Goal: Information Seeking & Learning: Learn about a topic

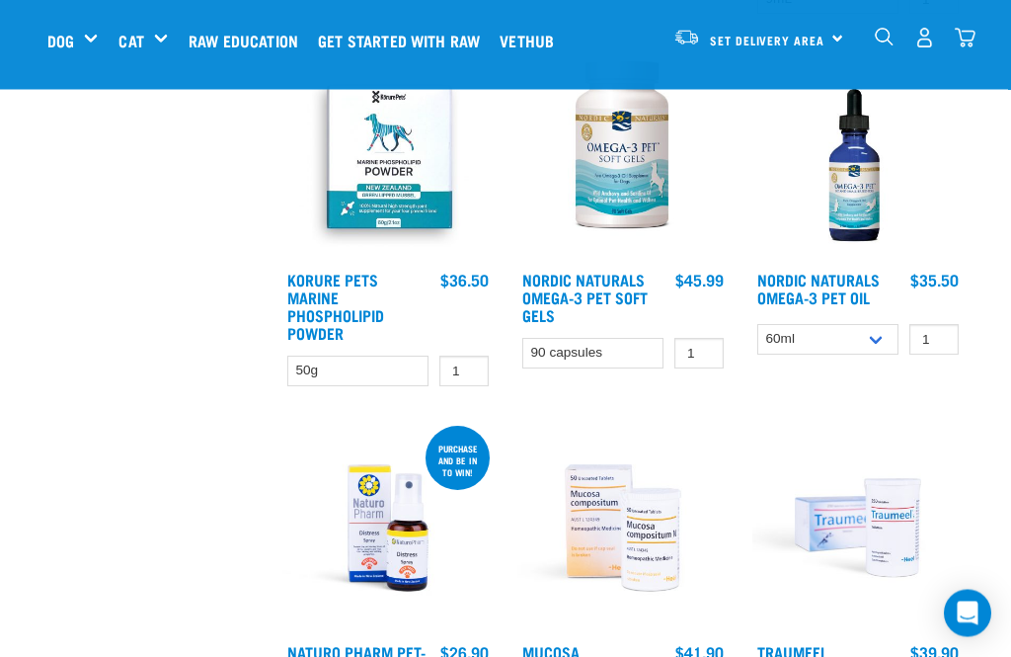
scroll to position [1293, 0]
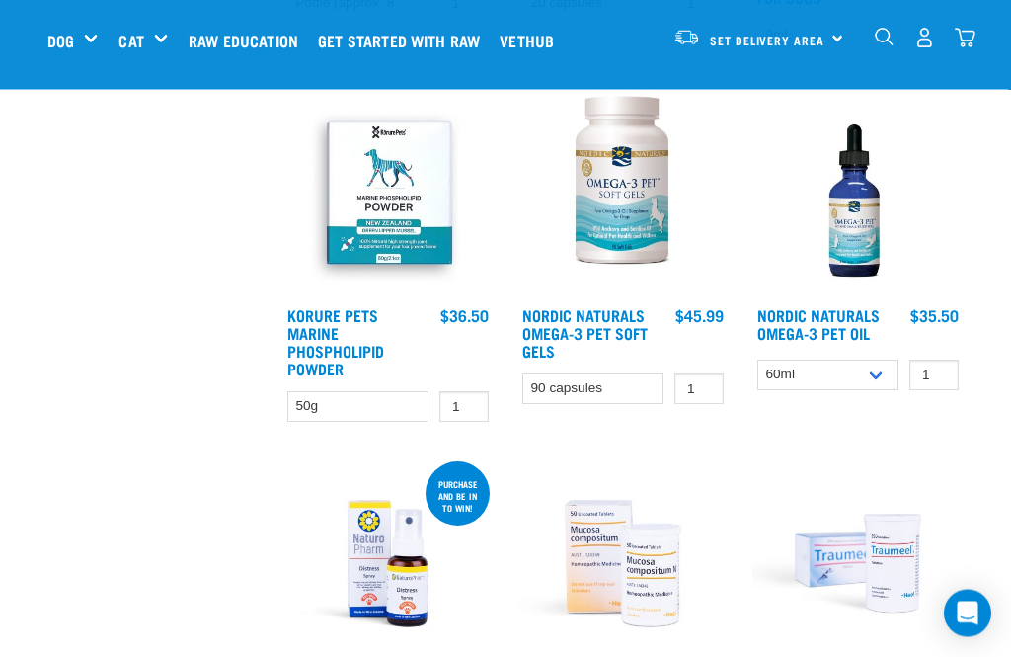
click at [325, 367] on link "Korure Pets Marine Phospholipid Powder" at bounding box center [335, 342] width 97 height 62
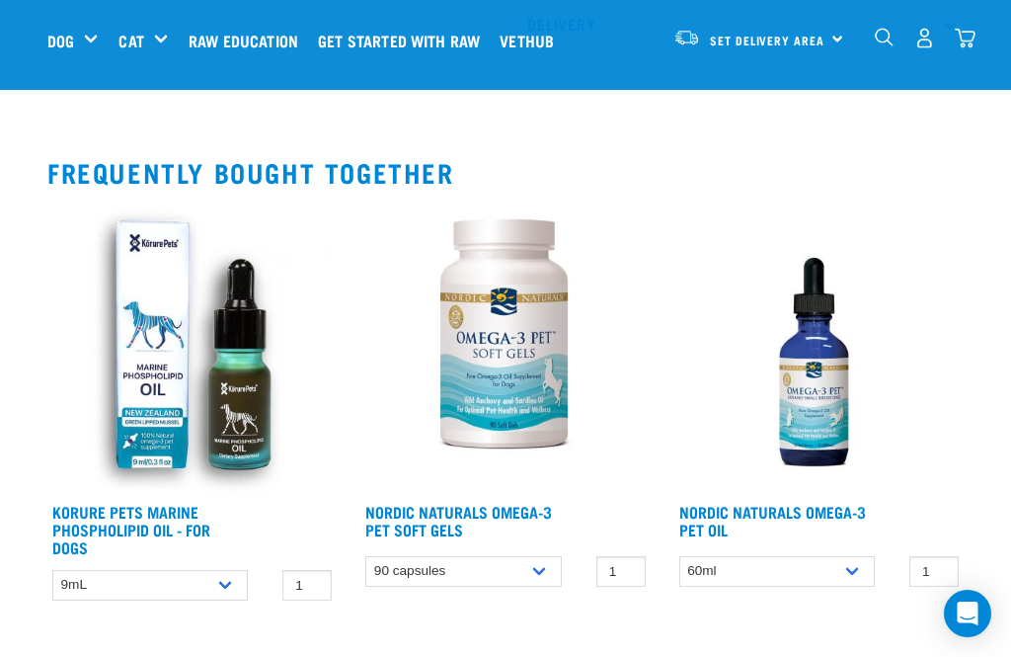
scroll to position [1048, 0]
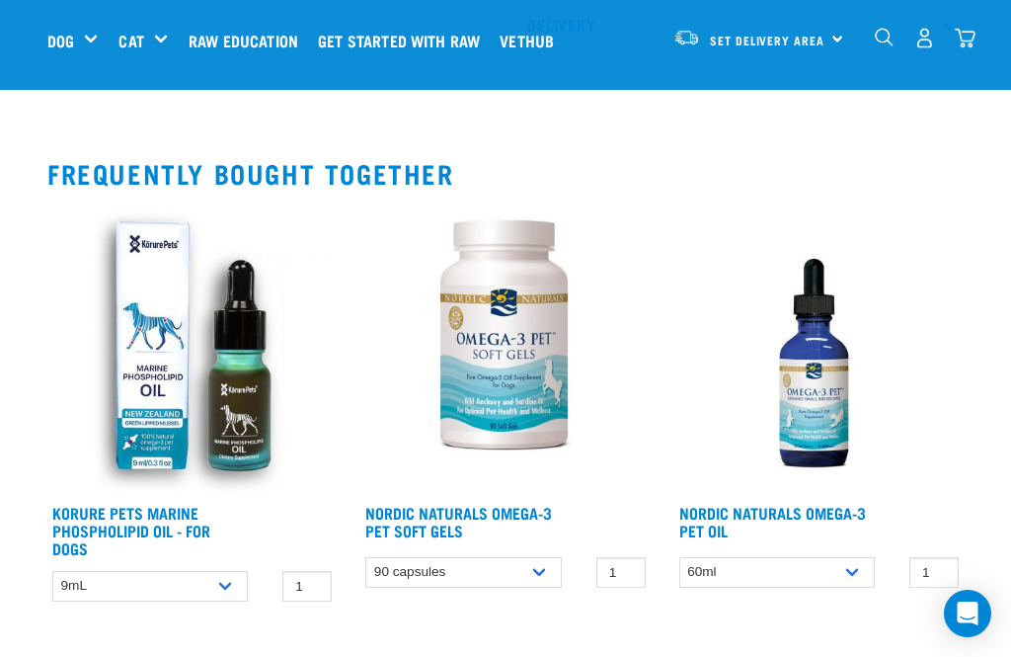
click at [166, 533] on link "Korure Pets Marine Phospholipid Oil - for Dogs" at bounding box center [131, 530] width 158 height 44
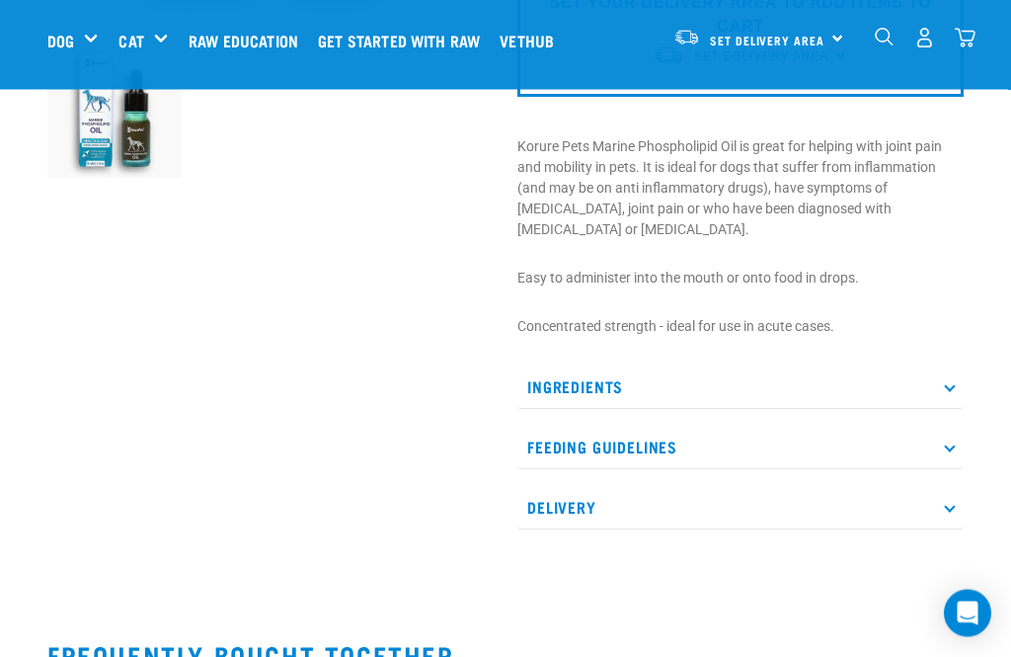
scroll to position [569, 0]
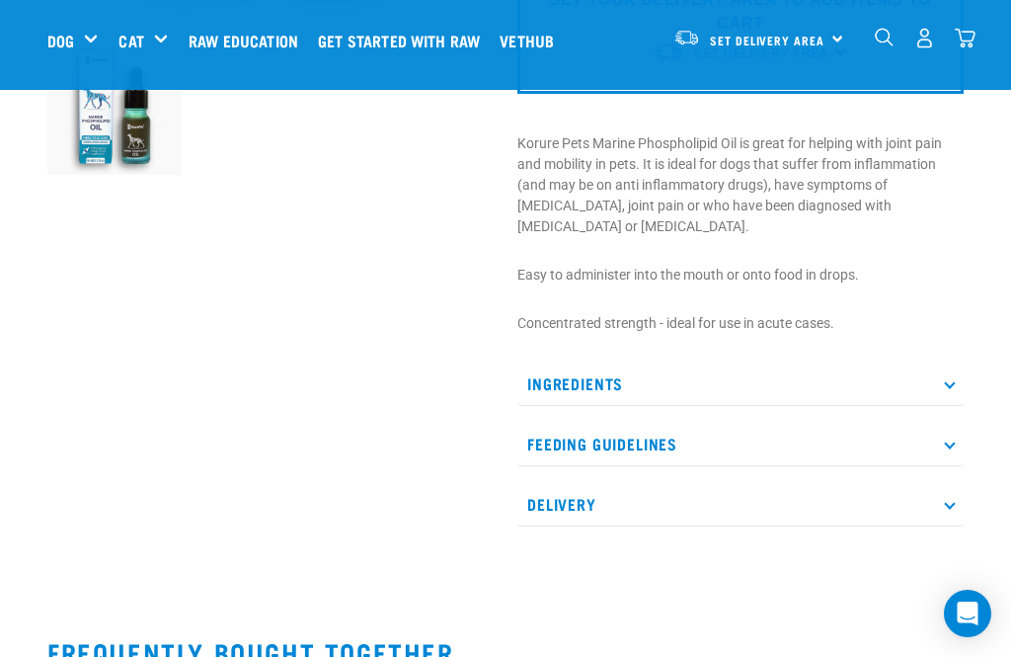
click at [943, 406] on p "Ingredients" at bounding box center [741, 384] width 446 height 44
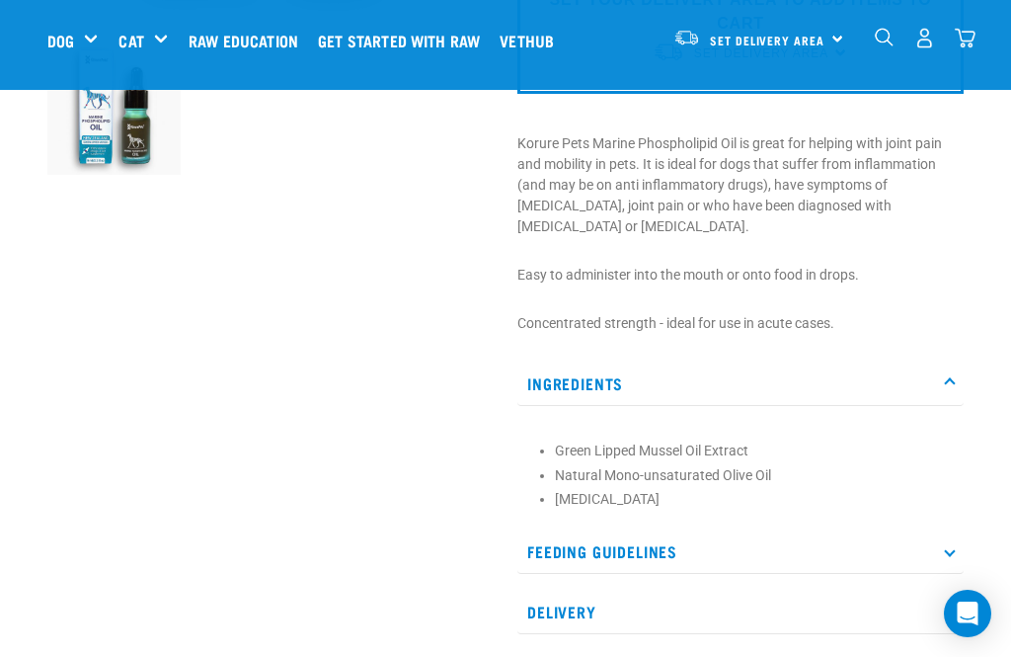
click at [949, 406] on p "Ingredients" at bounding box center [741, 384] width 446 height 44
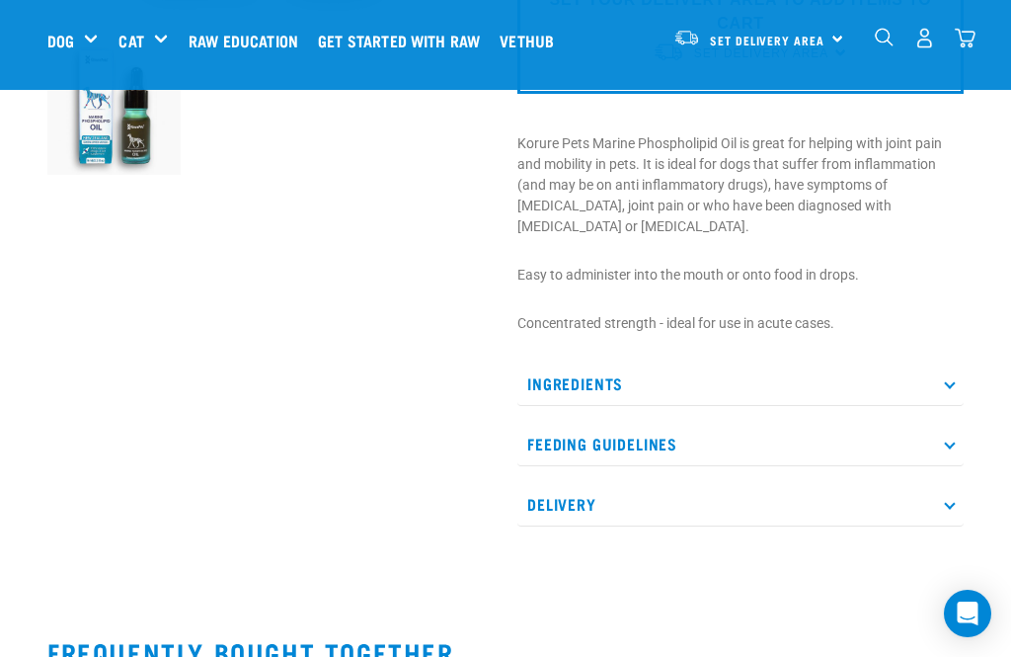
click at [946, 466] on p "Feeding Guidelines" at bounding box center [741, 444] width 446 height 44
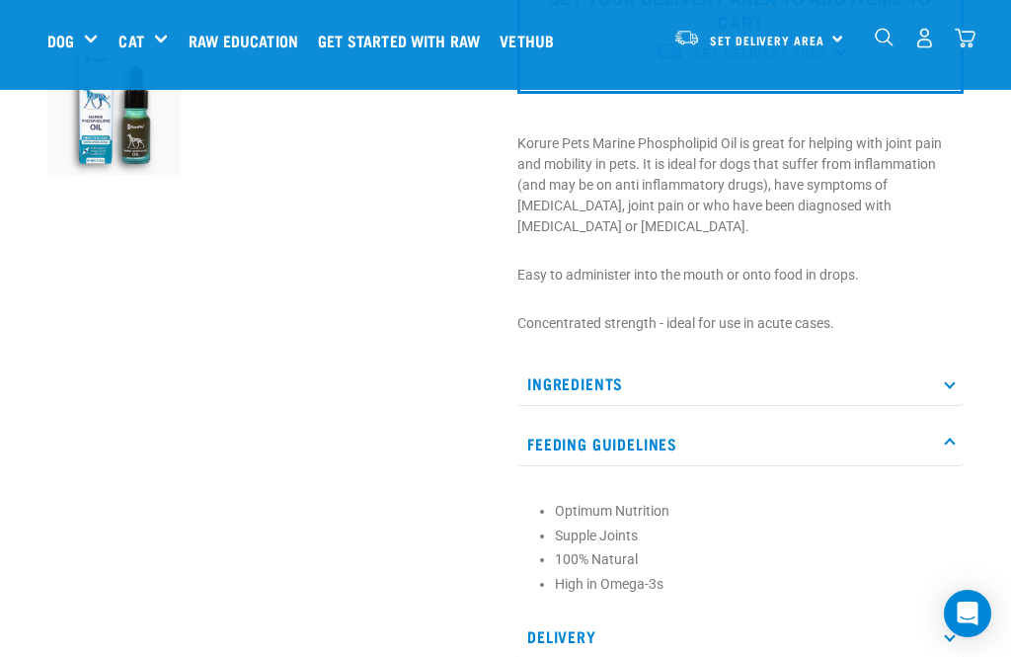
click at [944, 466] on p "Feeding Guidelines" at bounding box center [741, 444] width 446 height 44
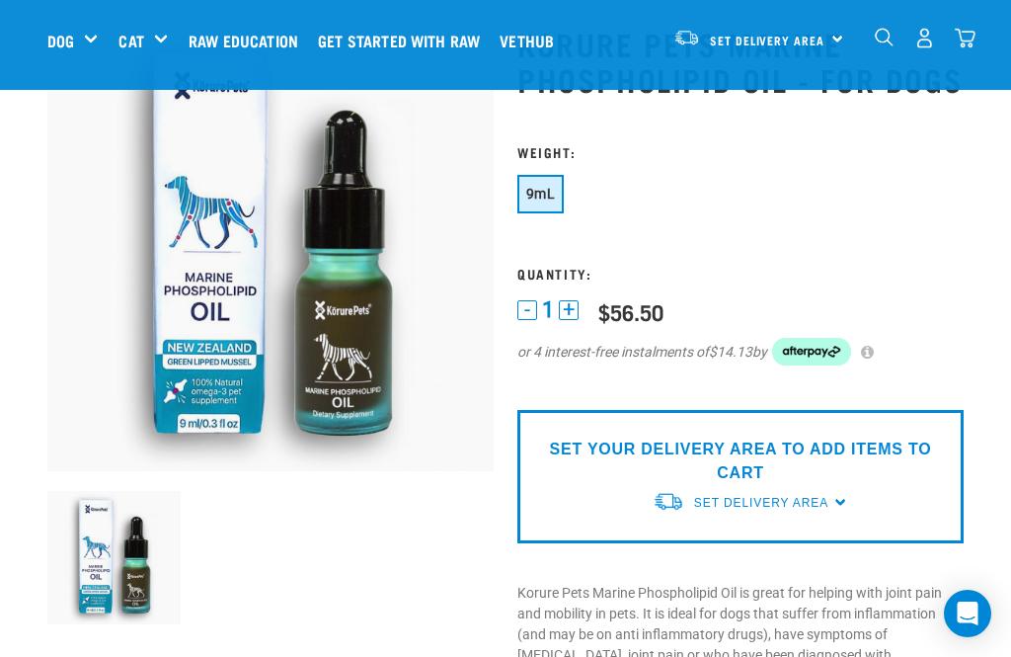
scroll to position [0, 0]
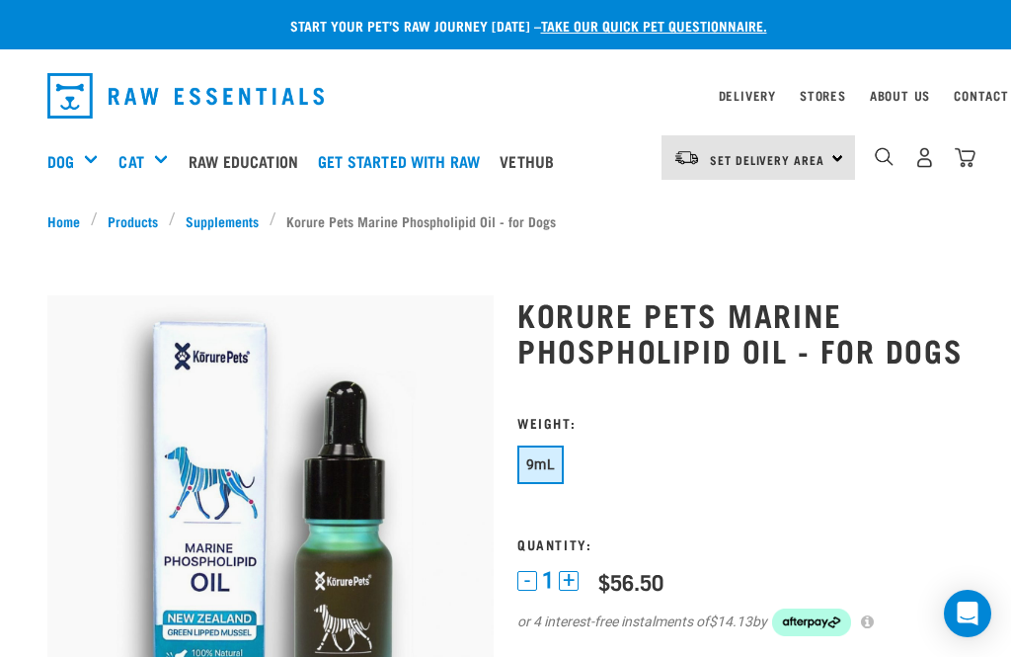
click at [221, 224] on link "Supplements" at bounding box center [223, 220] width 94 height 21
